Goal: Information Seeking & Learning: Learn about a topic

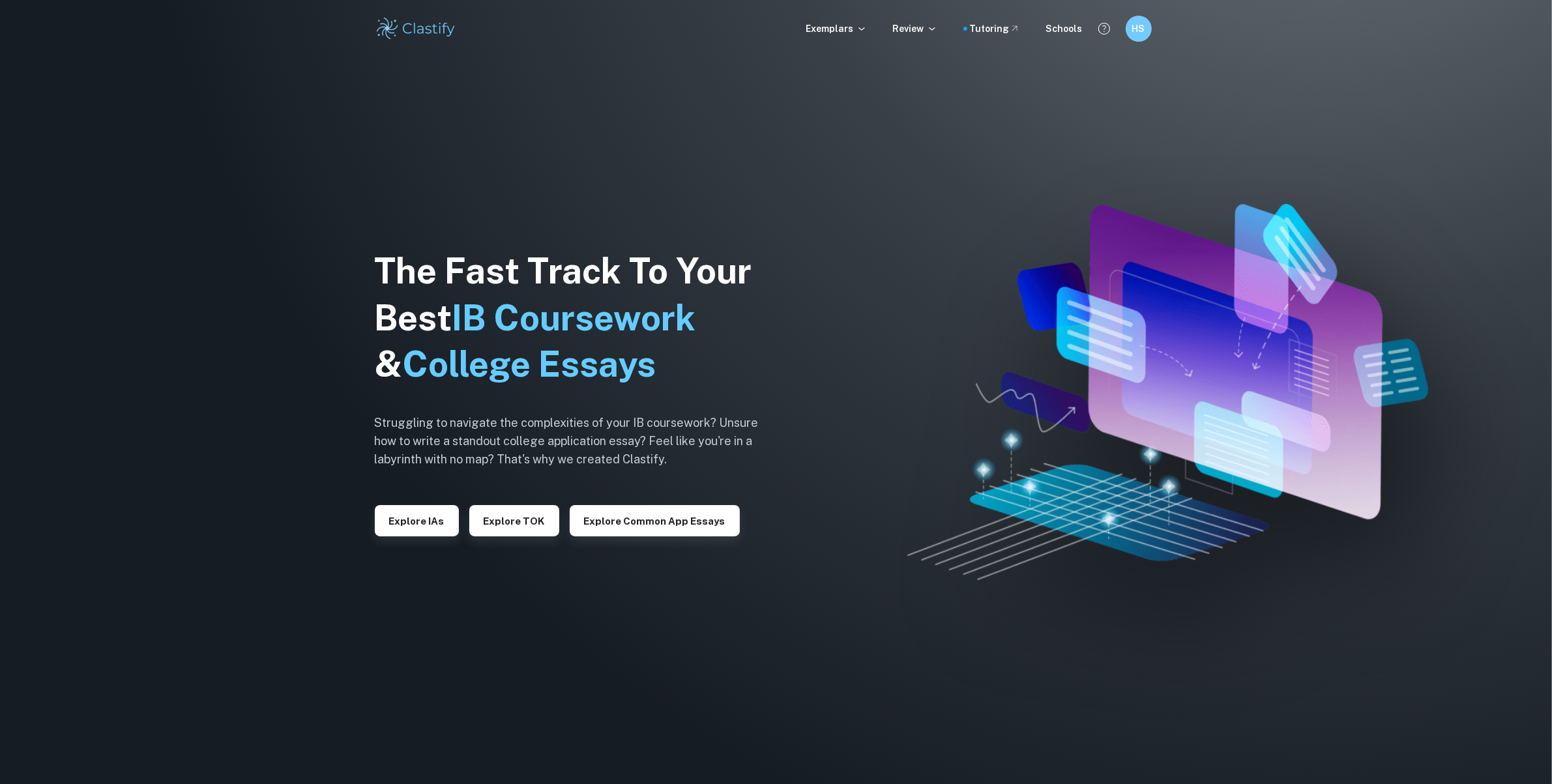
click at [425, 33] on img at bounding box center [416, 28] width 83 height 26
click at [437, 519] on button "Explore IAs" at bounding box center [417, 521] width 84 height 31
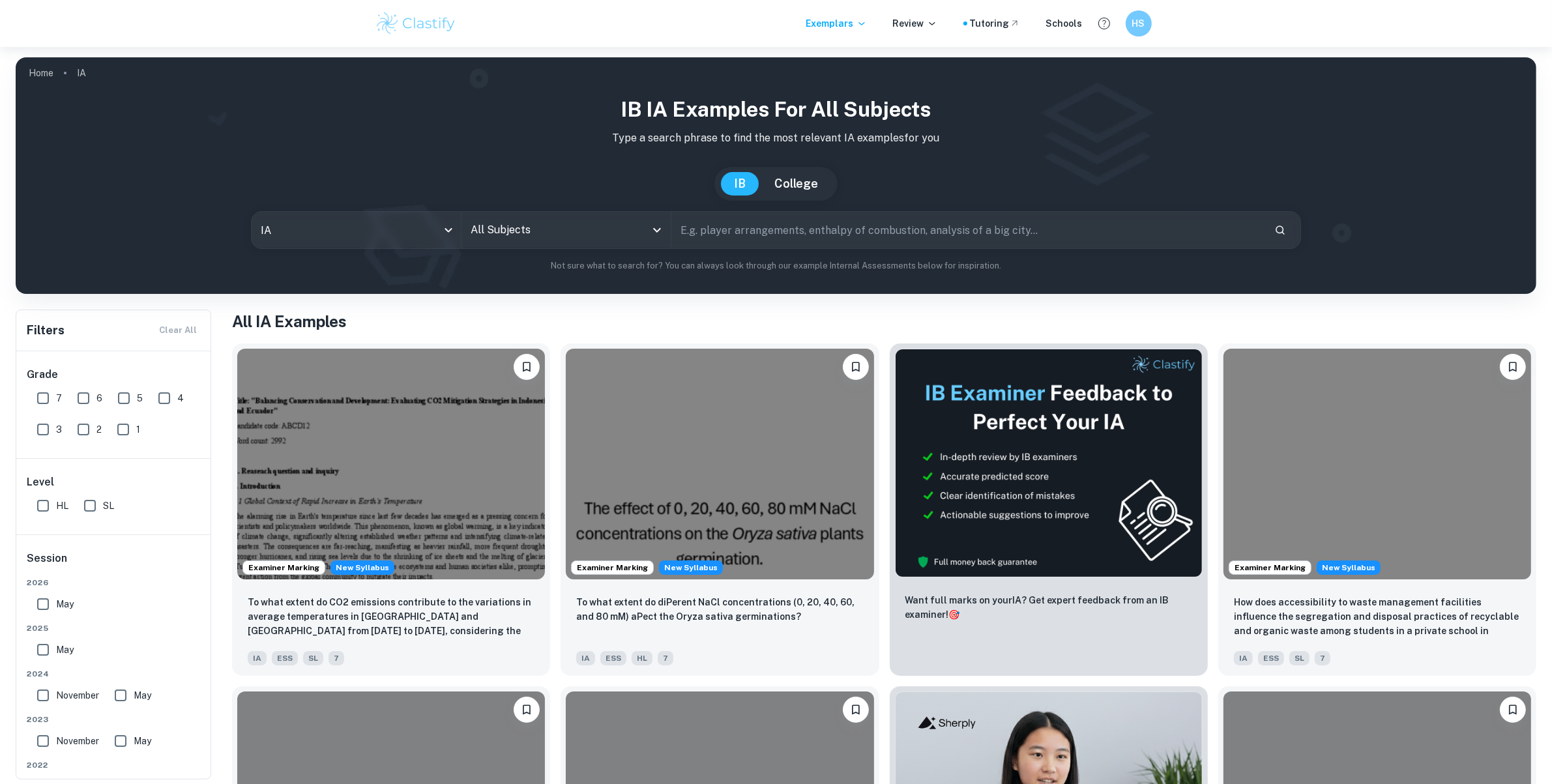
click at [730, 243] on input "text" at bounding box center [968, 230] width 593 height 37
click at [510, 233] on input "All Subjects" at bounding box center [556, 229] width 178 height 25
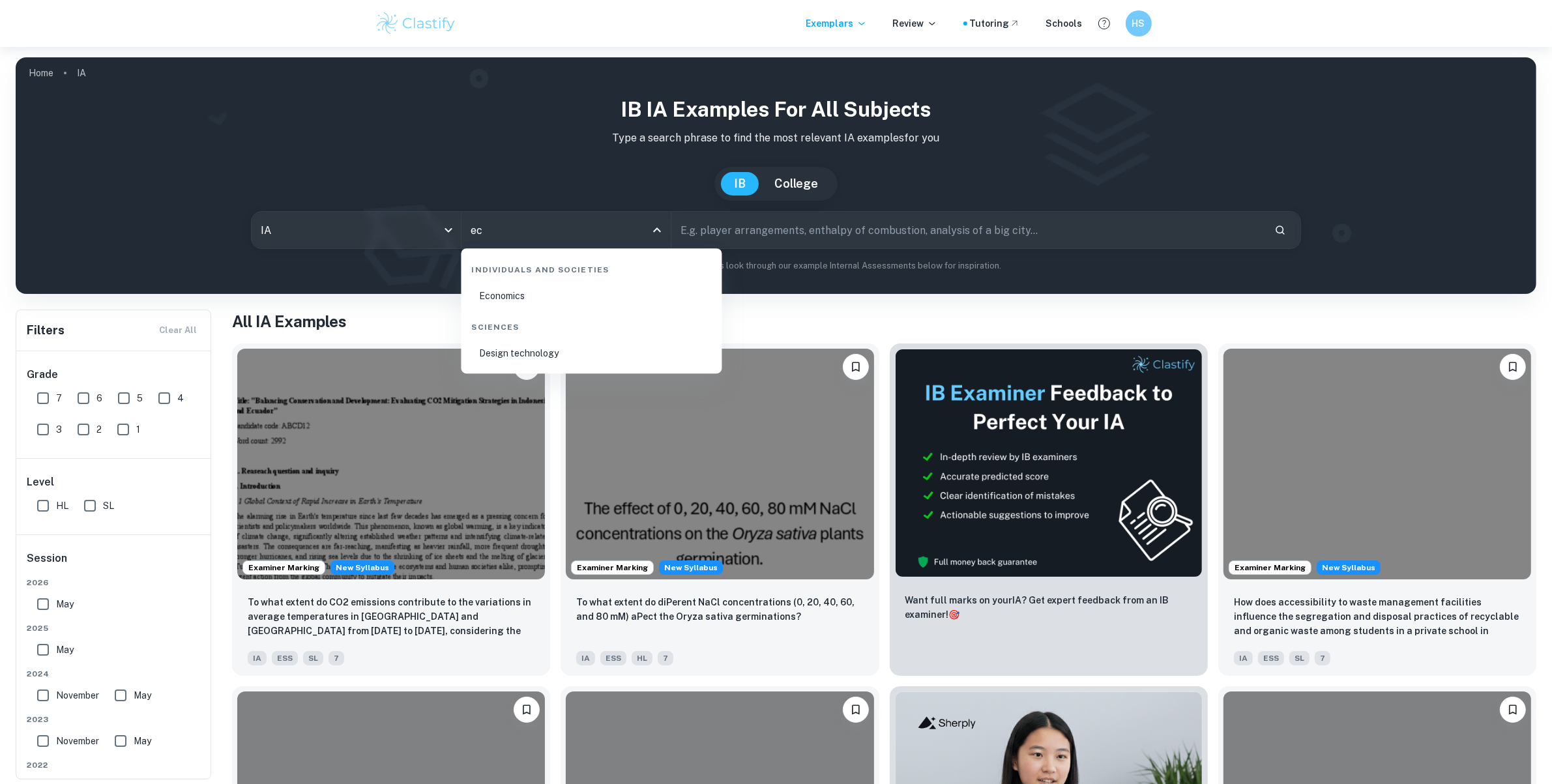
click at [531, 291] on li "Economics" at bounding box center [592, 295] width 250 height 30
type input "Economics"
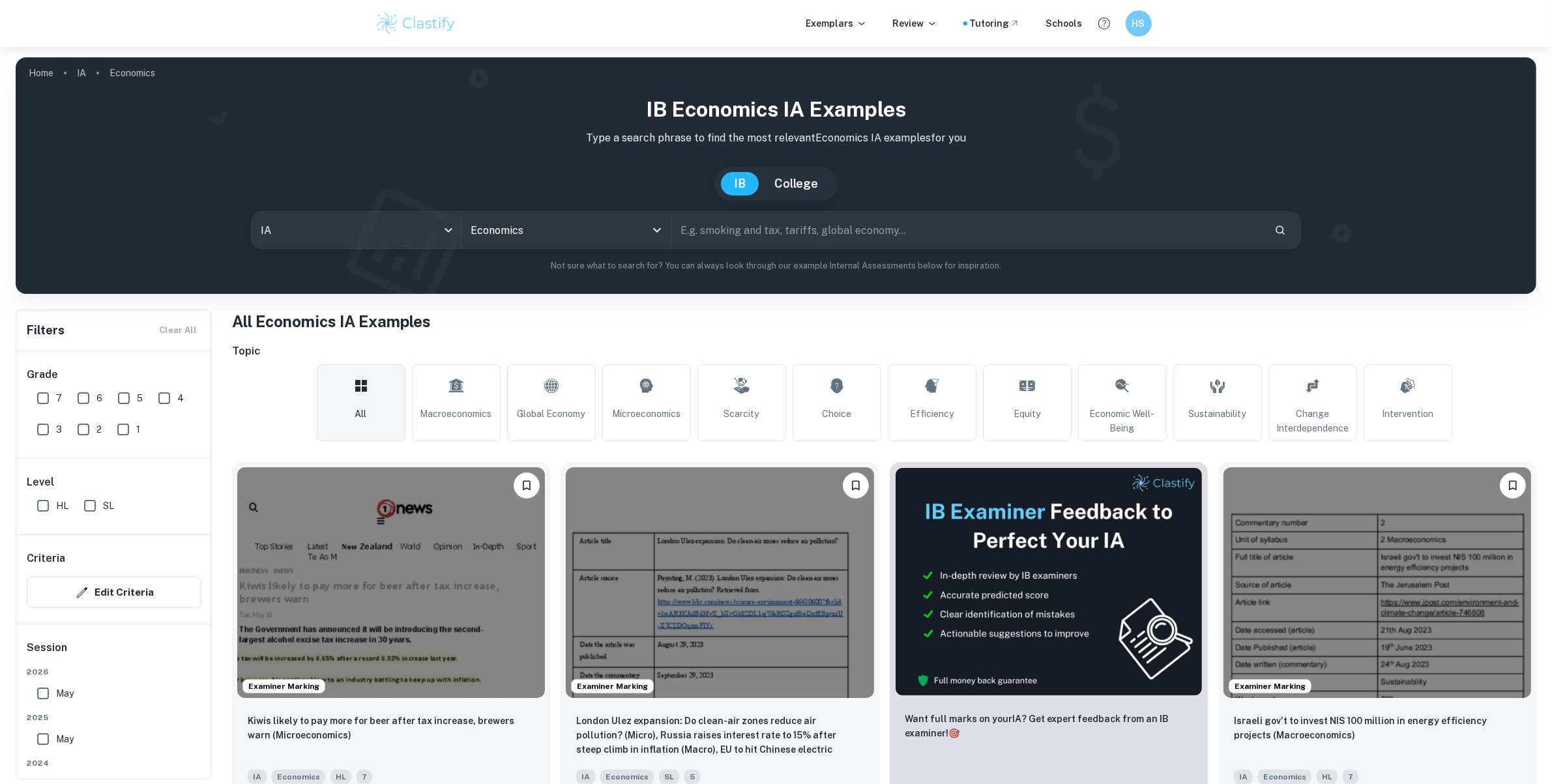
click at [773, 233] on input "text" at bounding box center [968, 230] width 593 height 37
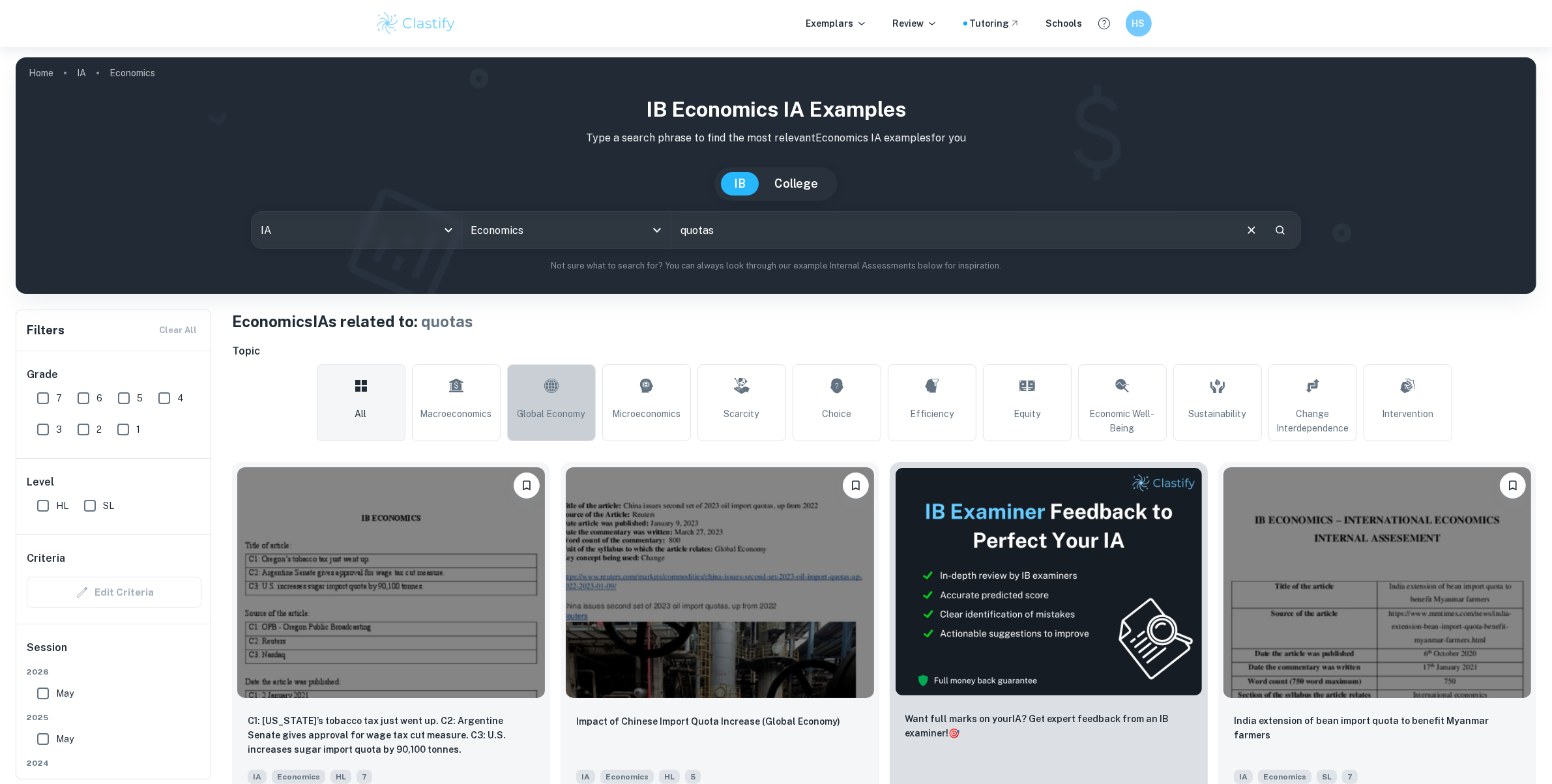
click at [561, 408] on span "Global Economy" at bounding box center [551, 414] width 68 height 15
type input "Global Economy"
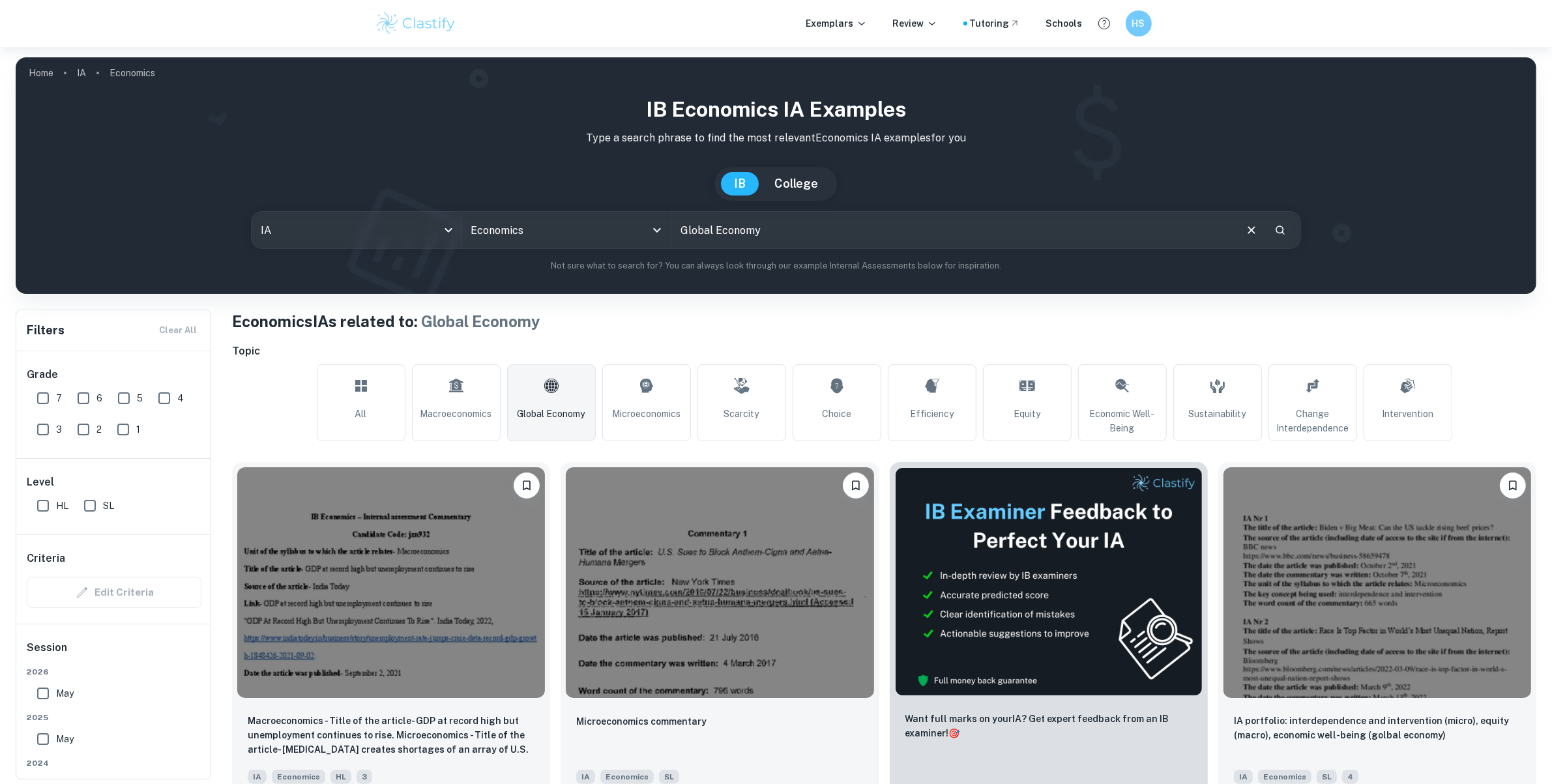
click at [551, 386] on icon at bounding box center [551, 386] width 16 height 31
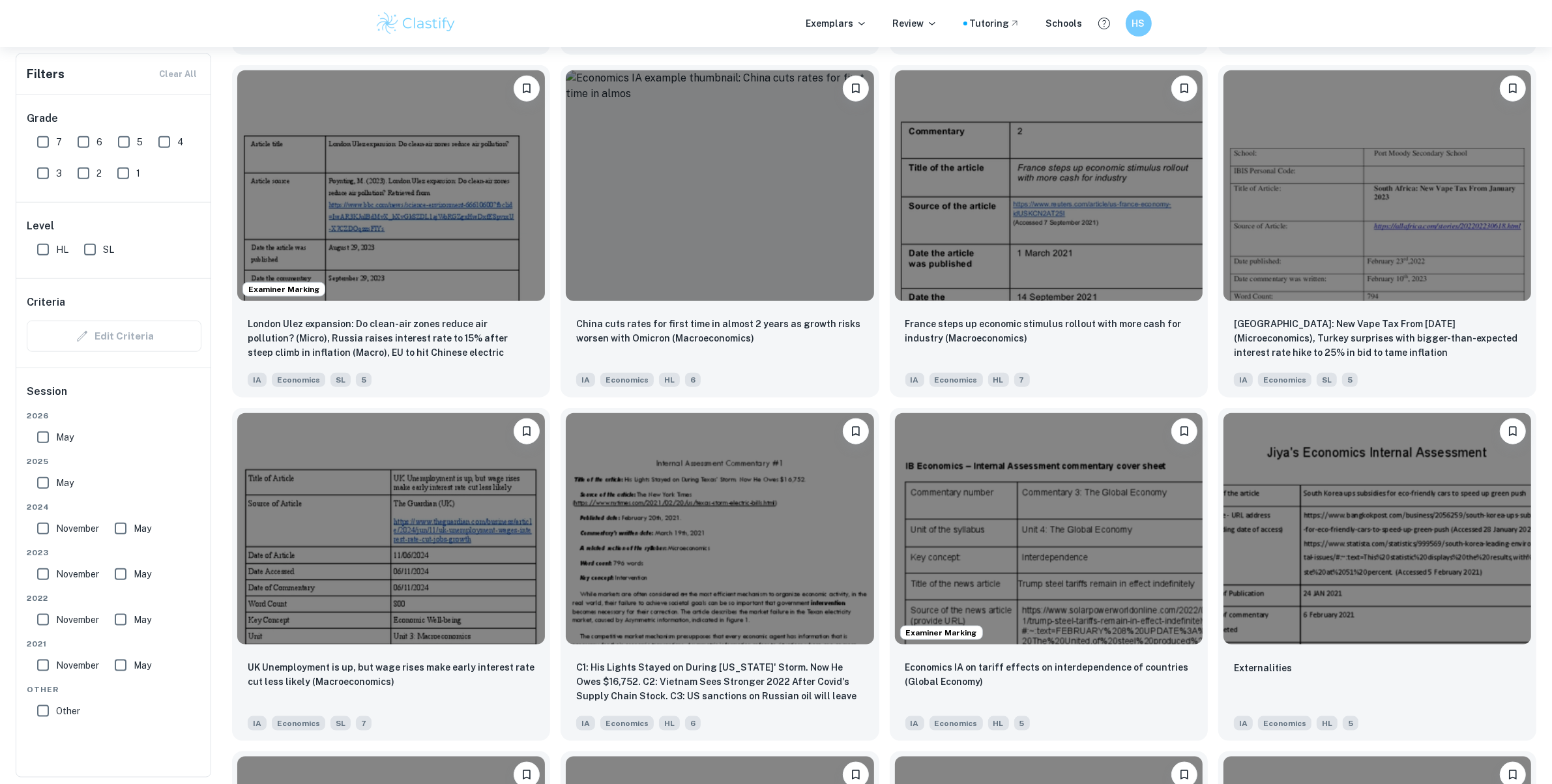
scroll to position [8567, 0]
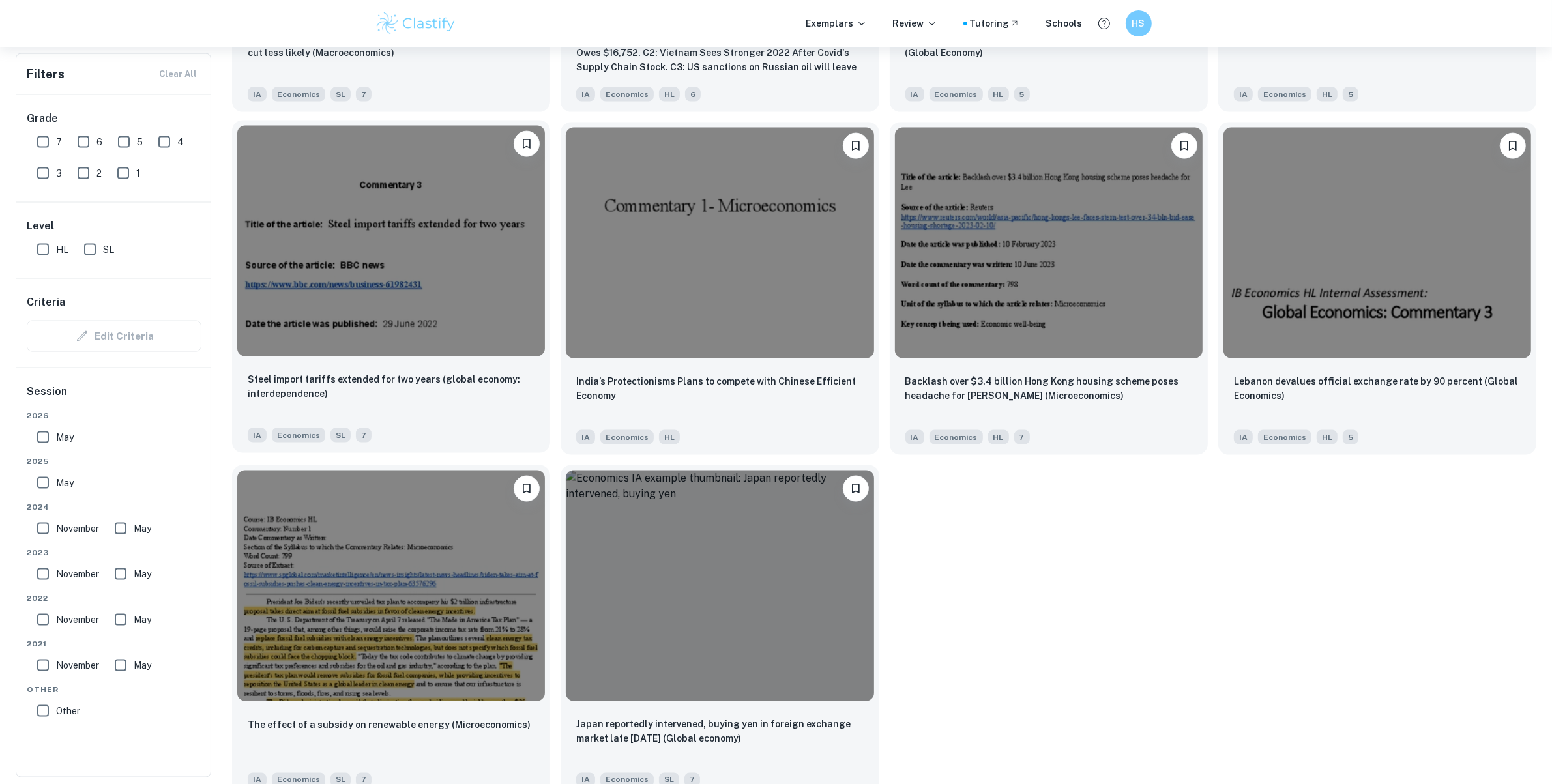
click at [466, 224] on img at bounding box center [391, 241] width 307 height 231
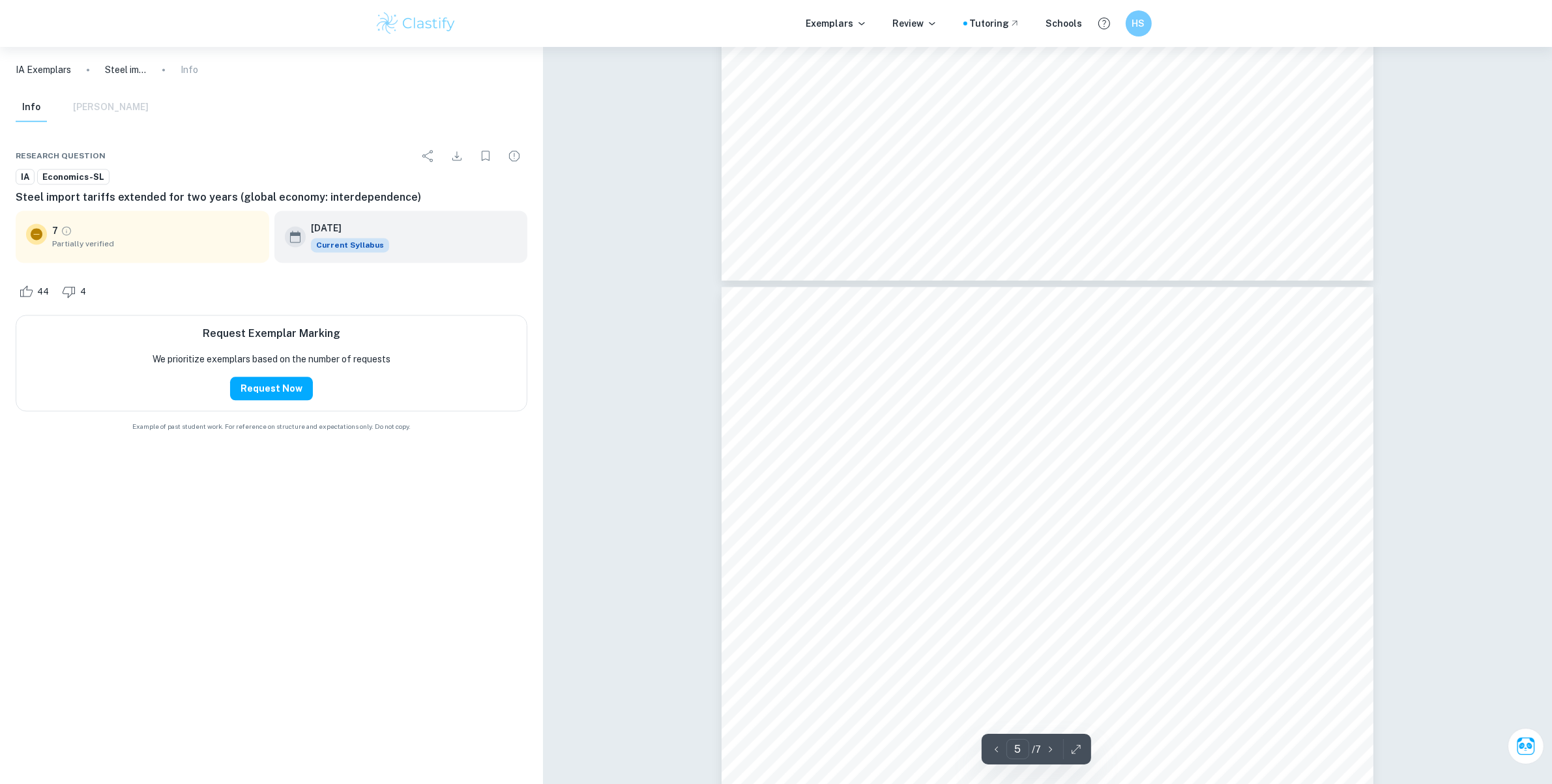
scroll to position [3746, 0]
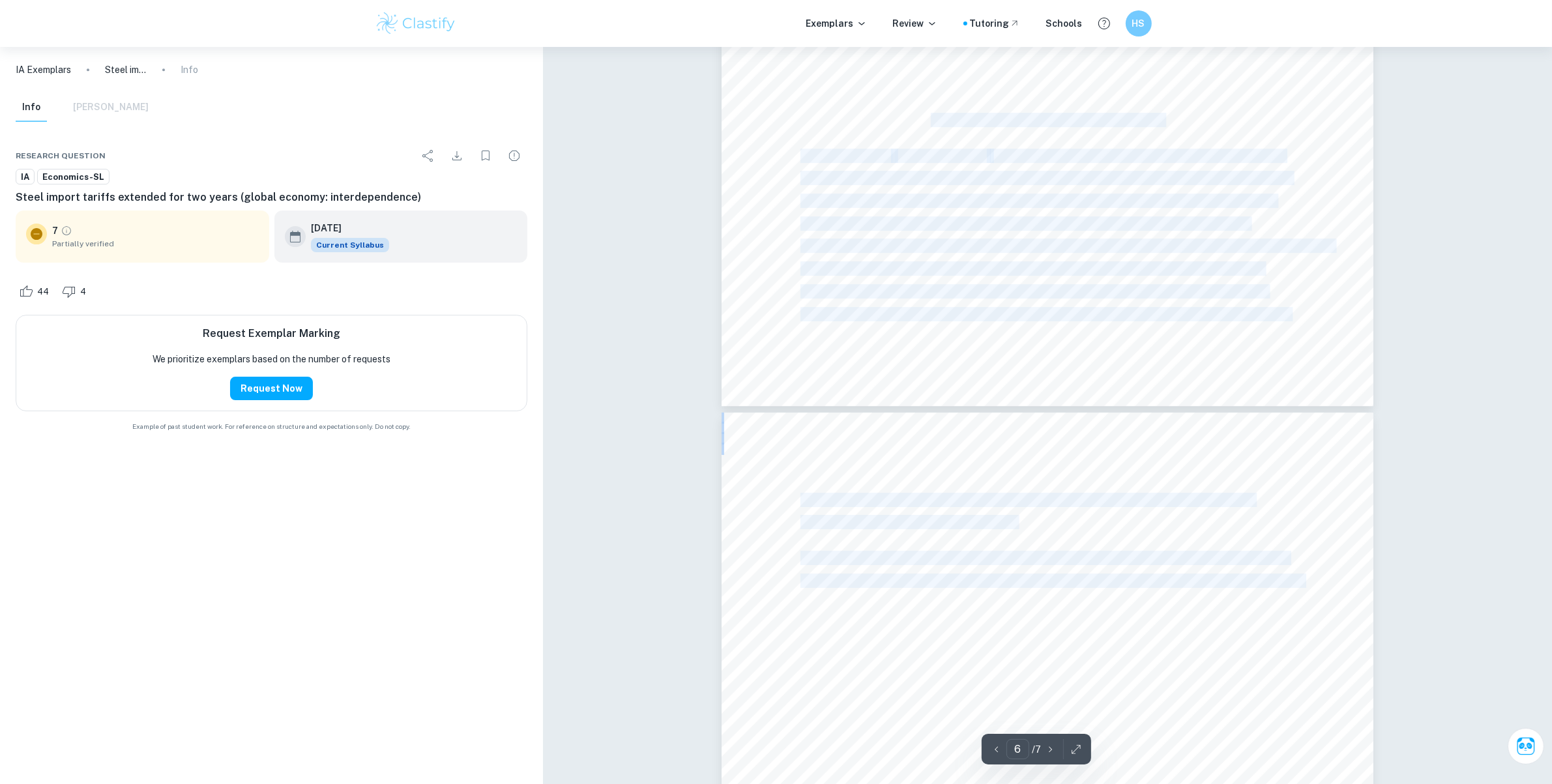
type input "7"
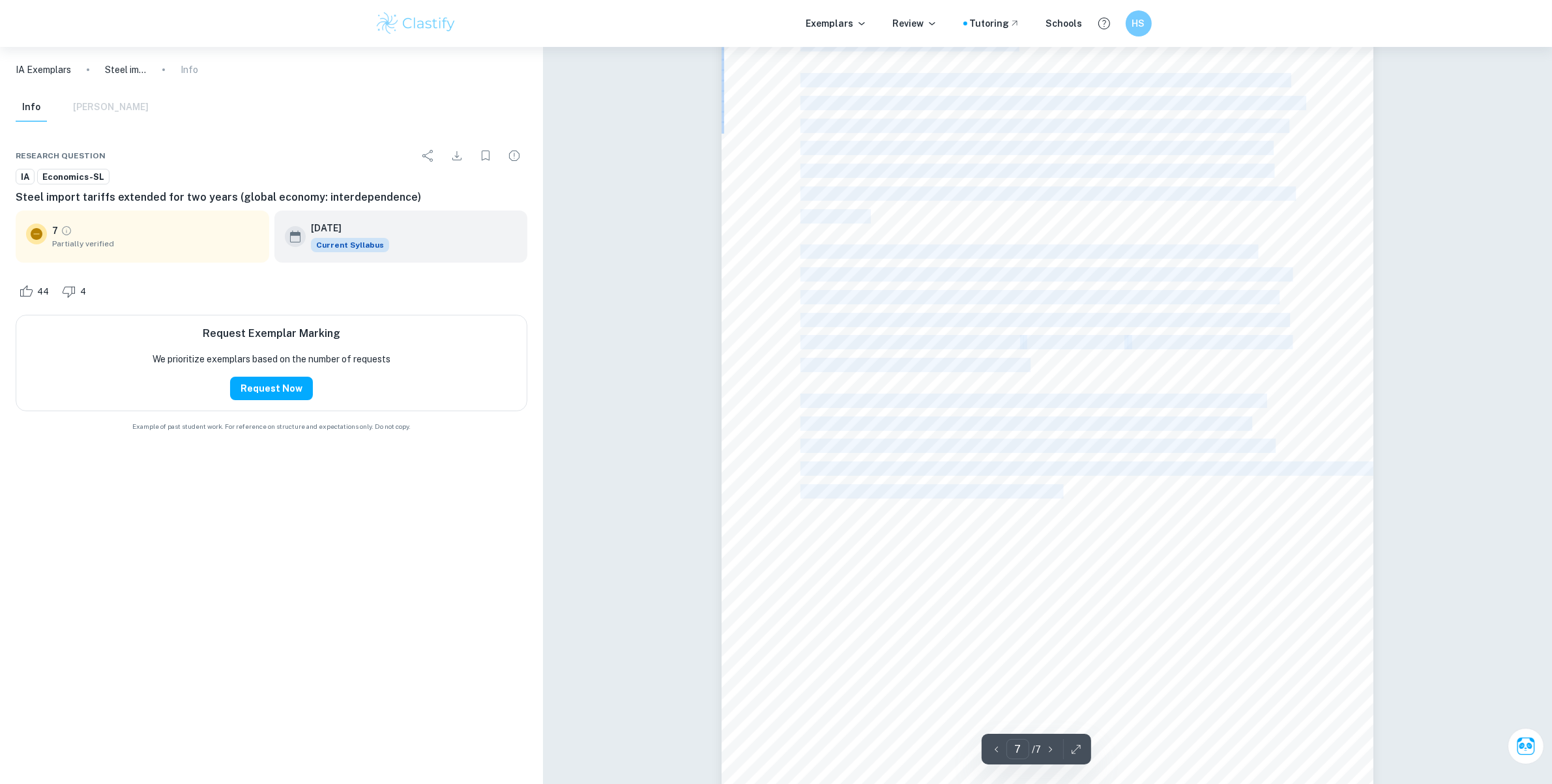
scroll to position [5871, 0]
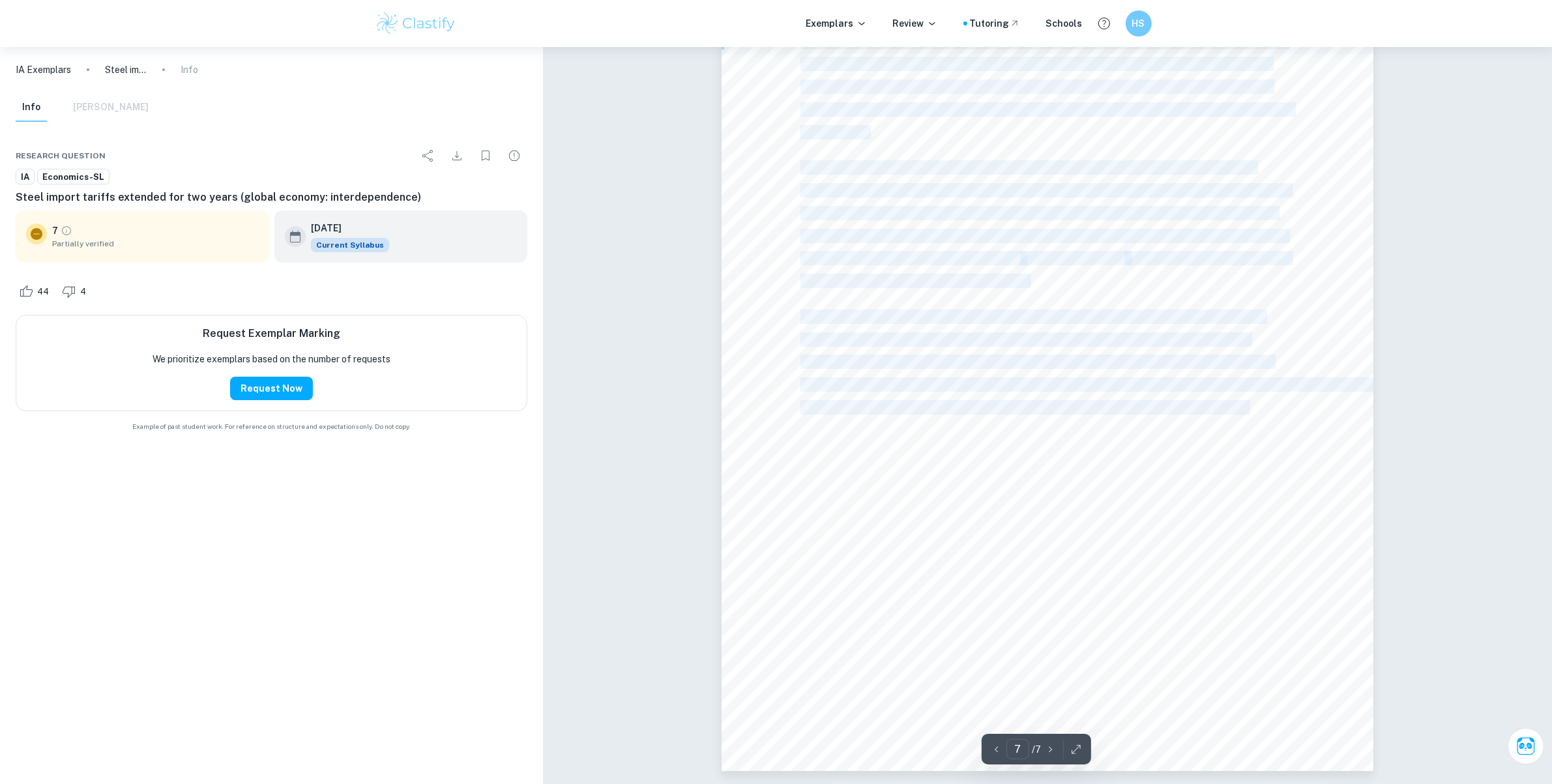
drag, startPoint x: 802, startPoint y: 264, endPoint x: 1251, endPoint y: 414, distance: 473.4
copy div "The UK government announced that tariffs would be extended on China's steel imp…"
